Goal: Information Seeking & Learning: Learn about a topic

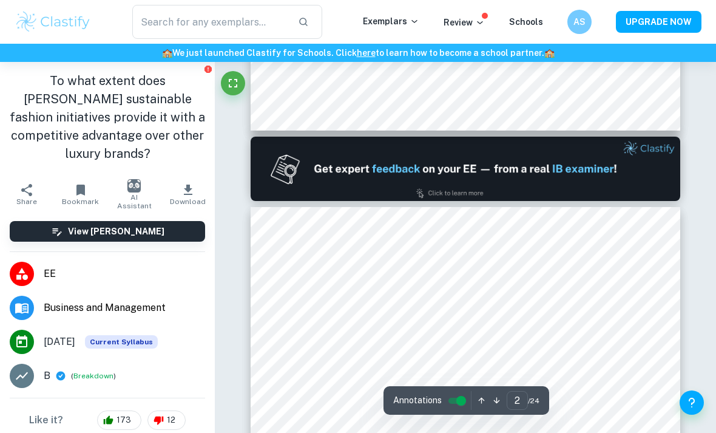
type input "1"
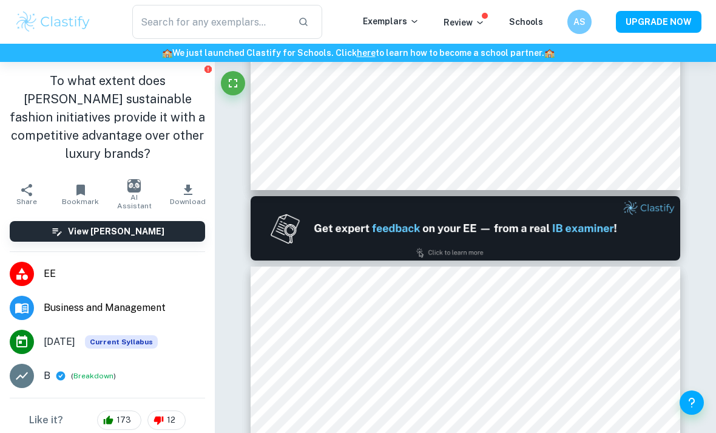
click at [83, 373] on button "Breakdown" at bounding box center [93, 375] width 40 height 11
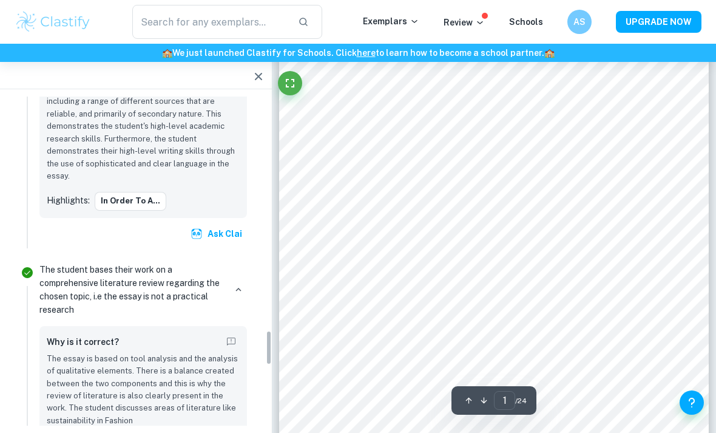
scroll to position [2468, 0]
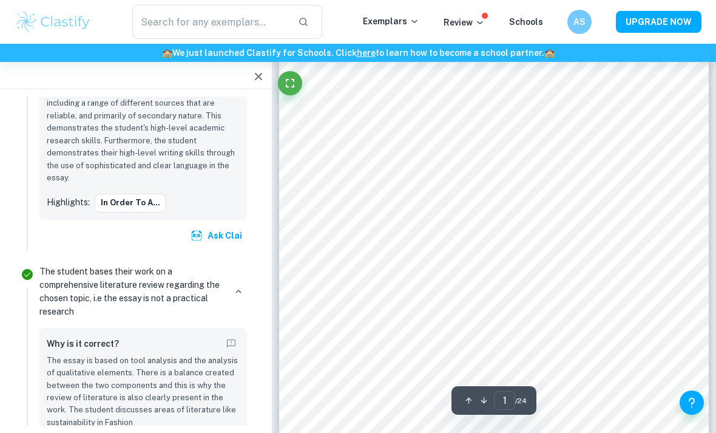
click at [186, 194] on div "In order to a..." at bounding box center [167, 203] width 145 height 18
click at [145, 194] on button "In order to a..." at bounding box center [131, 203] width 72 height 18
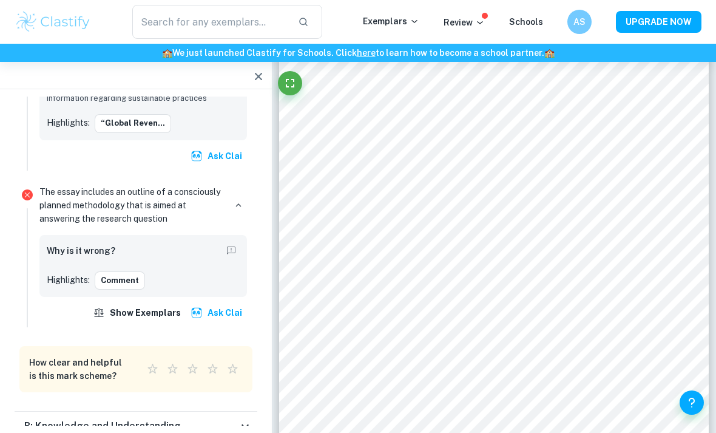
scroll to position [3465, 0]
click at [243, 201] on icon "button" at bounding box center [238, 206] width 11 height 11
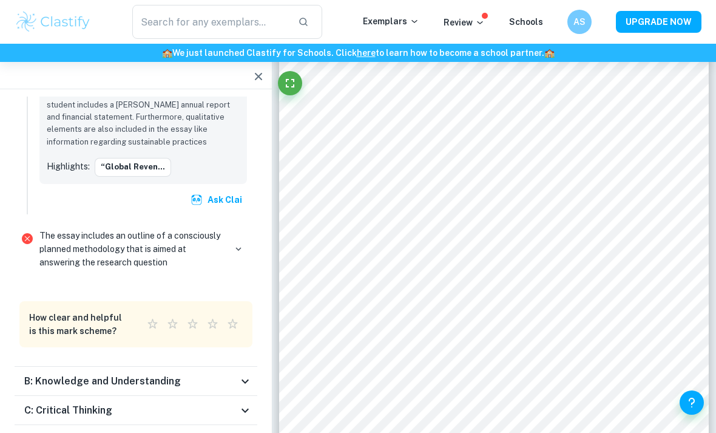
scroll to position [3421, 0]
click at [237, 229] on div "The essay includes an outline of a consciously planned methodology that is aime…" at bounding box center [143, 249] width 208 height 40
click at [235, 241] on button "button" at bounding box center [238, 249] width 17 height 17
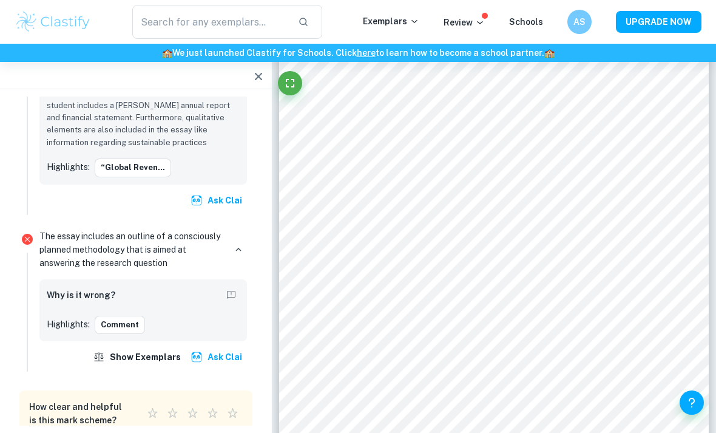
click at [98, 286] on div "Why is it wrong?" at bounding box center [143, 295] width 193 height 19
click at [94, 288] on h6 "Why is it wrong?" at bounding box center [81, 294] width 69 height 13
click at [135, 316] on button "Comment" at bounding box center [120, 325] width 50 height 18
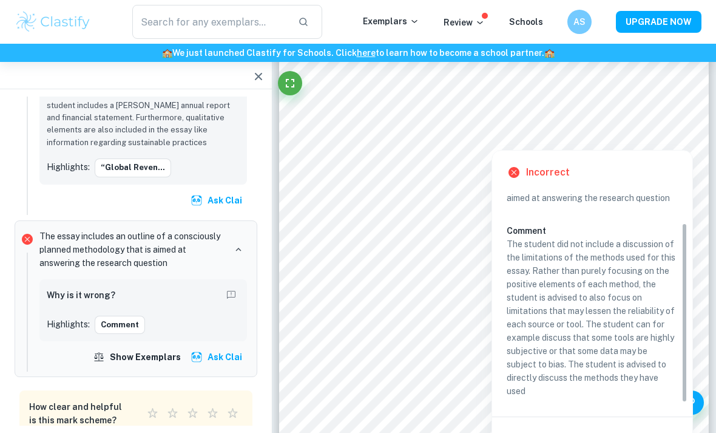
scroll to position [38, 0]
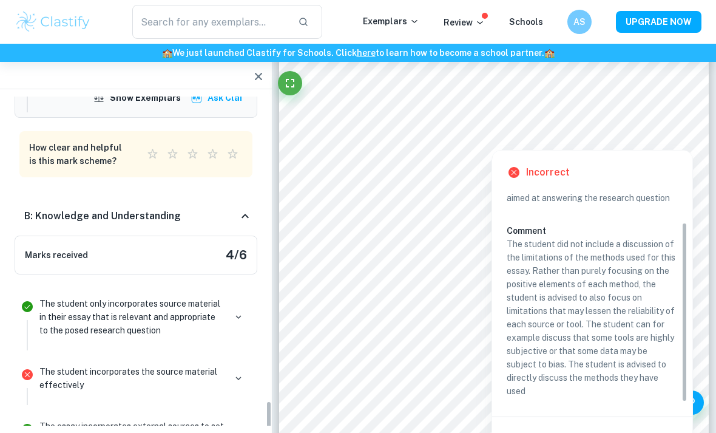
scroll to position [3716, 0]
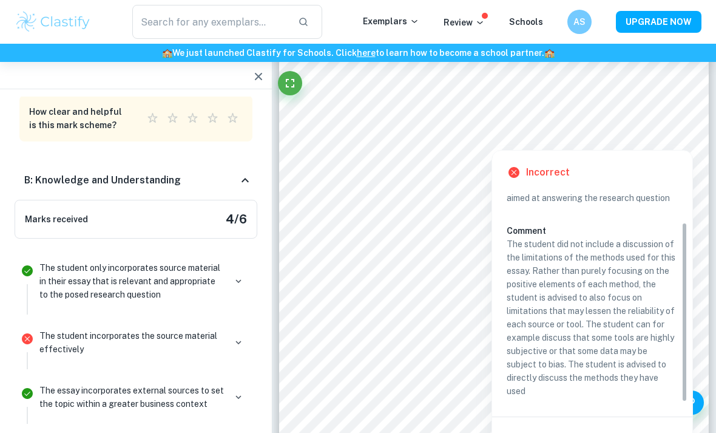
click at [244, 337] on icon "button" at bounding box center [238, 342] width 11 height 11
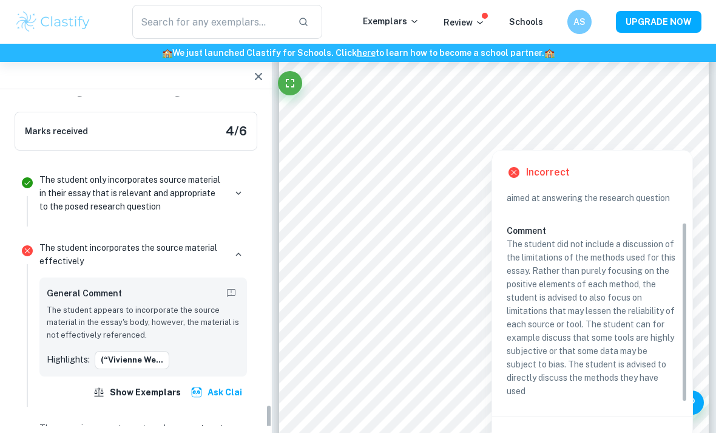
scroll to position [3806, 0]
click at [146, 349] on button "(“Vivienne We..." at bounding box center [132, 358] width 75 height 18
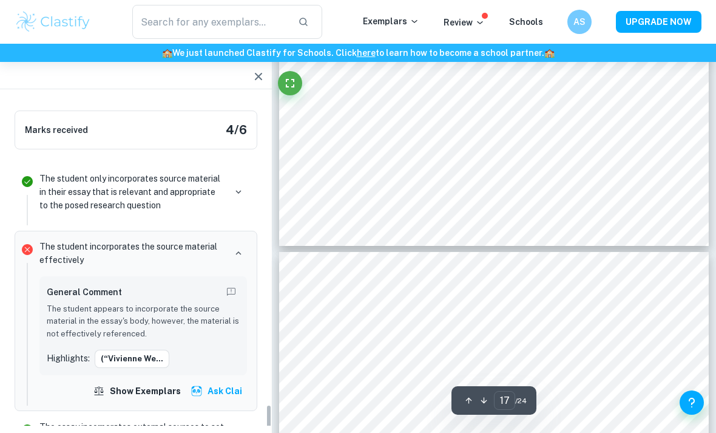
scroll to position [9833, 0]
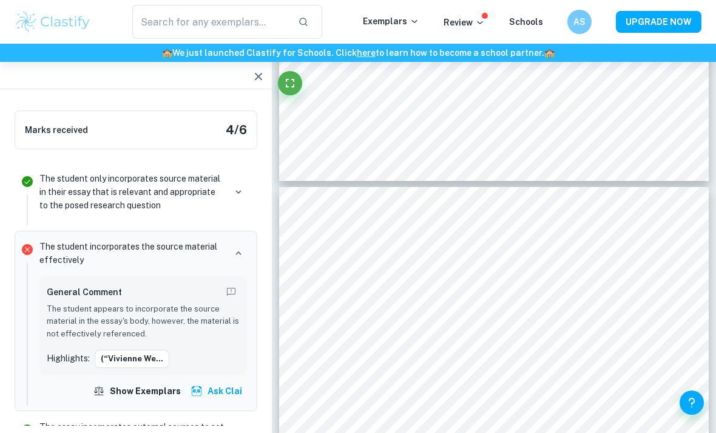
click at [231, 425] on button "button" at bounding box center [238, 433] width 17 height 17
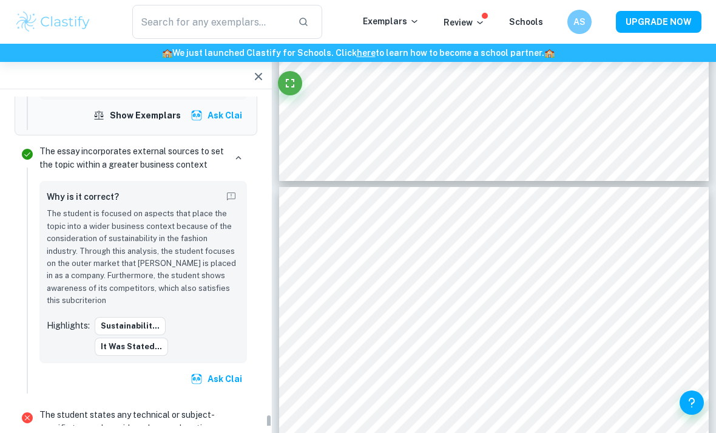
scroll to position [4096, 0]
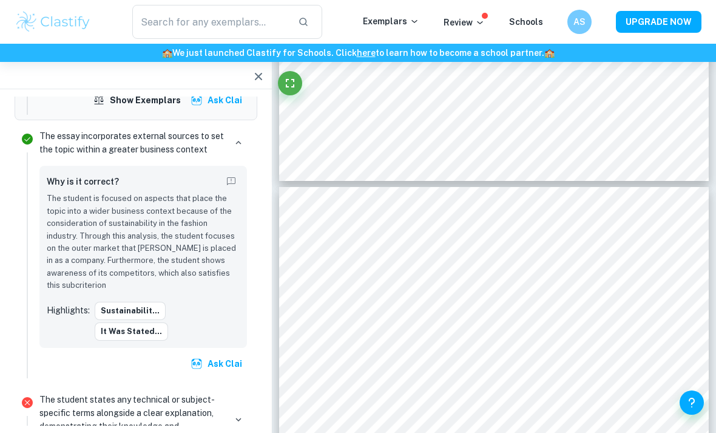
click at [229, 393] on div "The student states any technical or subject-specific terms alongside a clear ex…" at bounding box center [143, 419] width 208 height 53
click at [243, 414] on icon "button" at bounding box center [238, 419] width 11 height 11
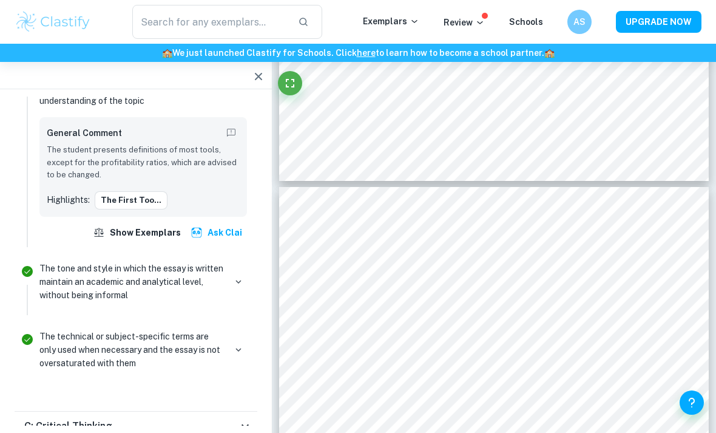
scroll to position [4461, 0]
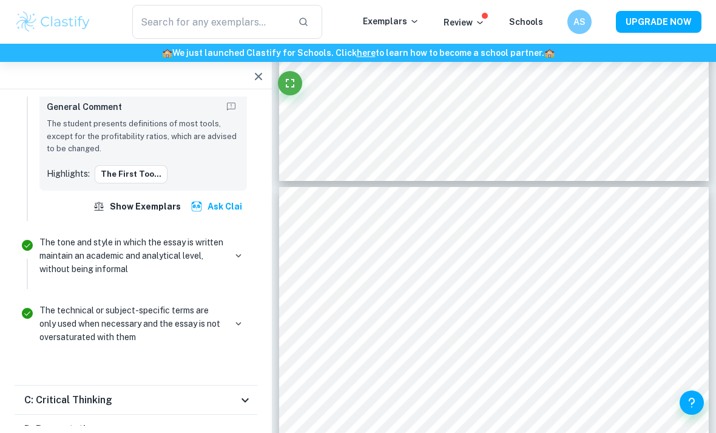
click at [241, 393] on icon at bounding box center [245, 400] width 15 height 15
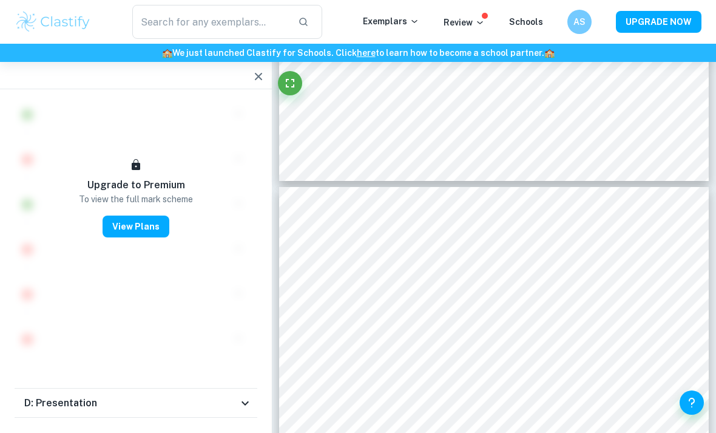
scroll to position [5065, 0]
click at [242, 397] on icon at bounding box center [245, 404] width 15 height 15
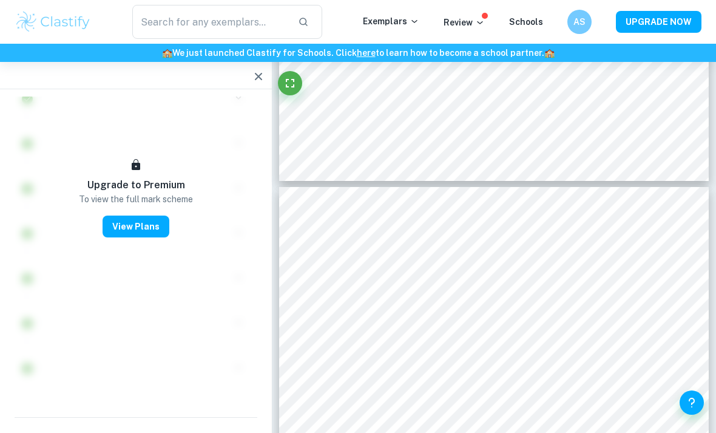
scroll to position [5823, 0]
click at [239, 426] on icon at bounding box center [245, 433] width 15 height 15
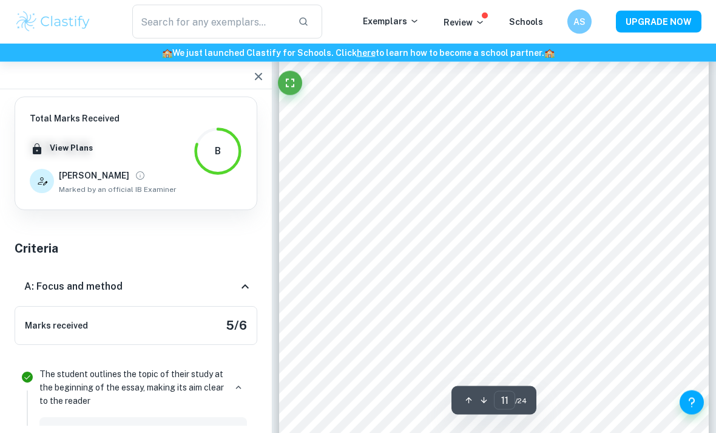
scroll to position [6495, 0]
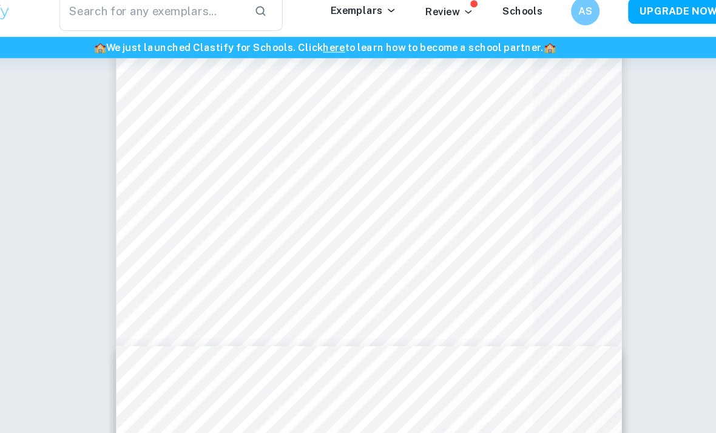
type input "13"
